Goal: Task Accomplishment & Management: Complete application form

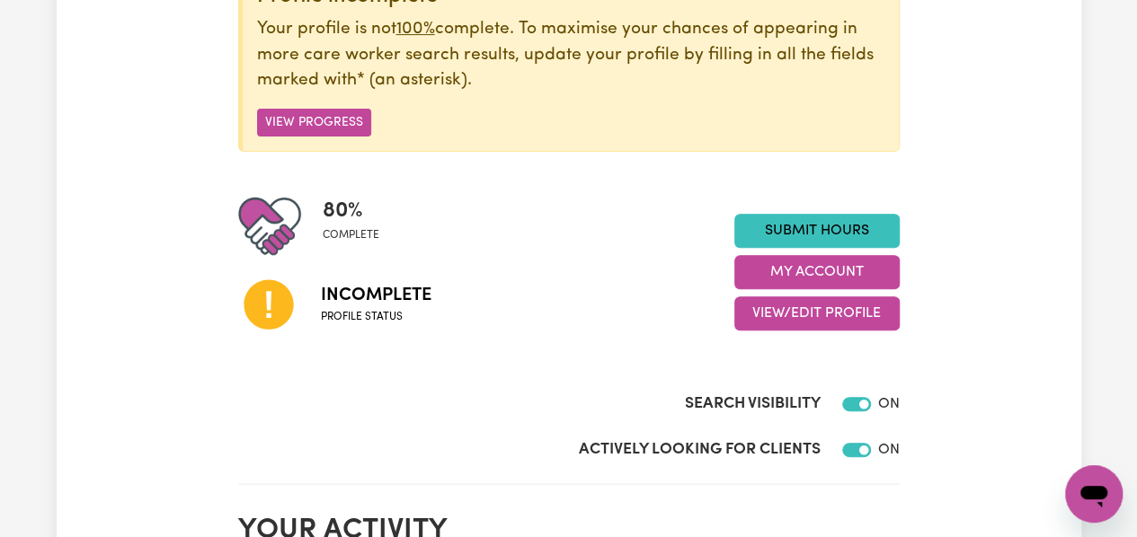
scroll to position [268, 0]
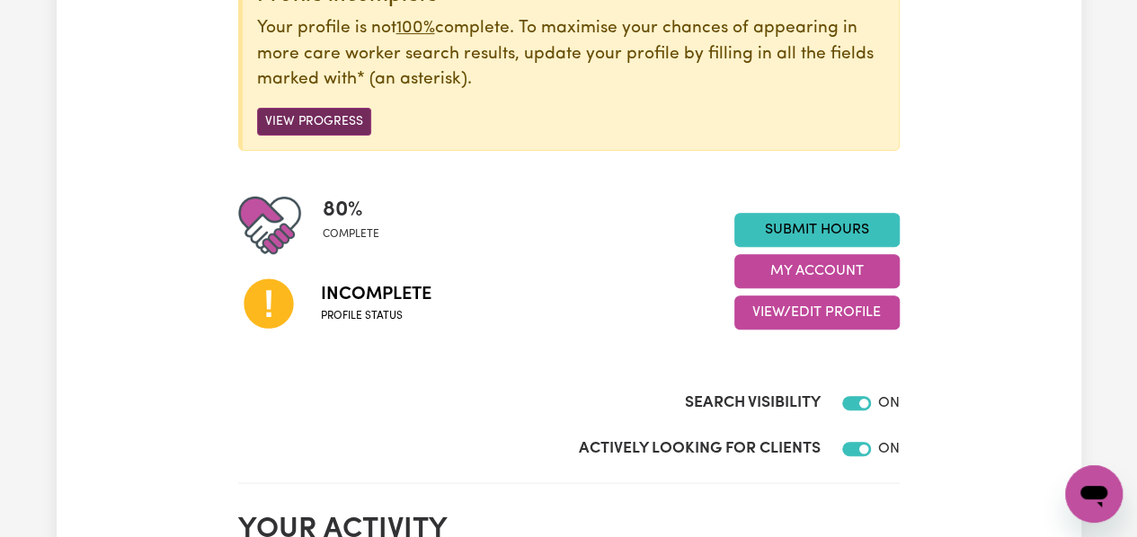
click at [323, 123] on button "View Progress" at bounding box center [314, 122] width 114 height 28
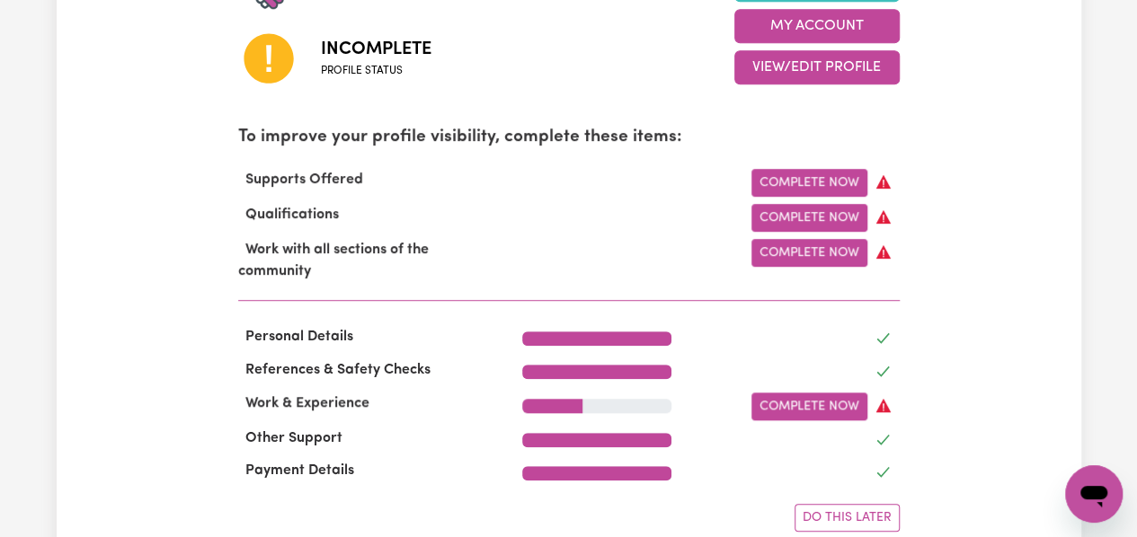
scroll to position [517, 0]
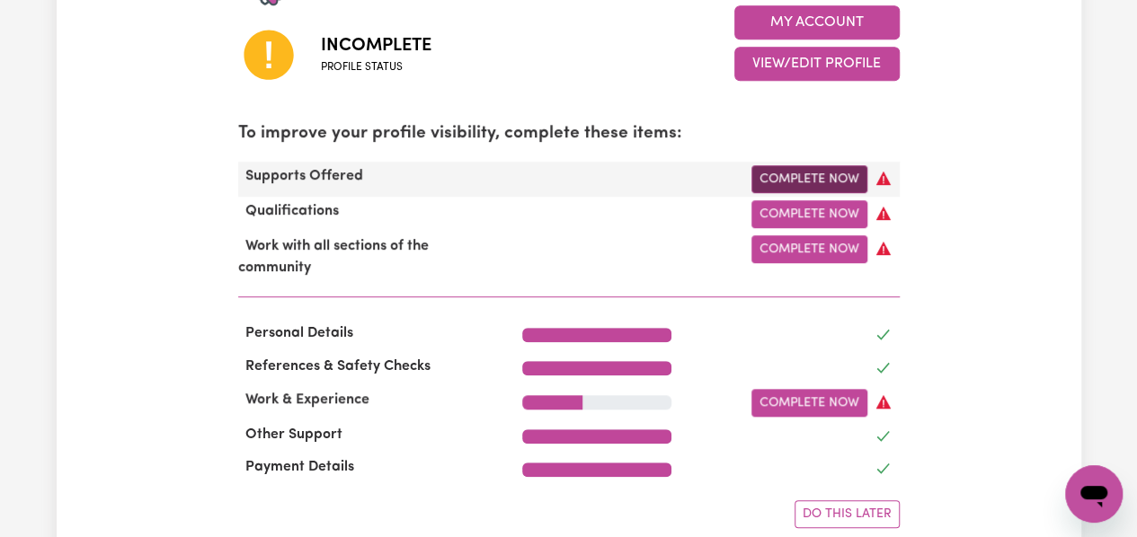
click at [786, 171] on link "Complete Now" at bounding box center [809, 179] width 116 height 28
